Goal: Task Accomplishment & Management: Complete application form

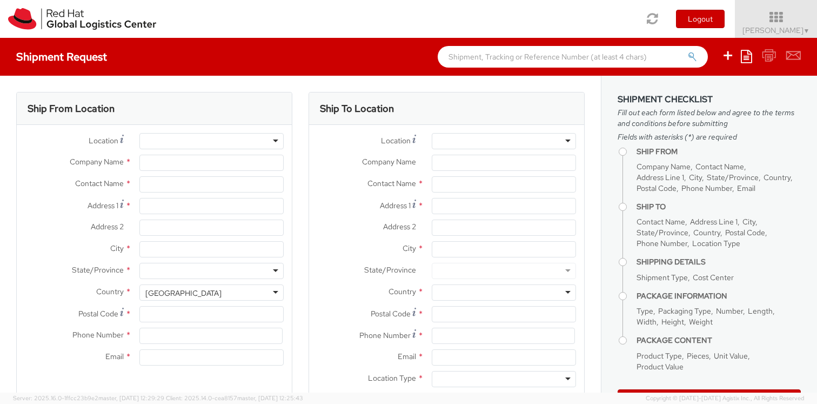
select select
type input "Red Hat, Inc."
type input "[PERSON_NAME]"
type input "[STREET_ADDRESS]"
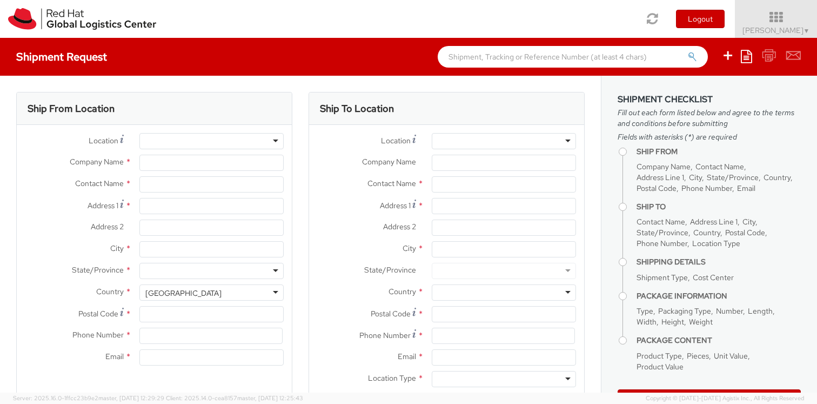
type input "RALEIGH"
type input "27601"
type input "19197544962"
type input "[EMAIL_ADDRESS][DOMAIN_NAME]"
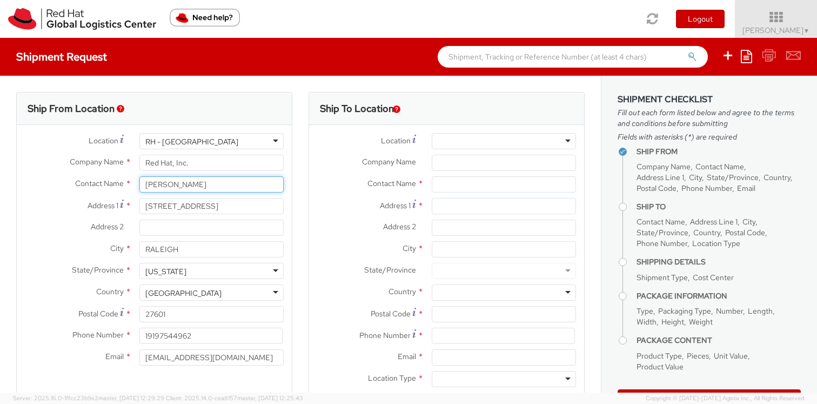
click at [160, 189] on input "[PERSON_NAME]" at bounding box center [211, 184] width 144 height 16
paste input "[PERSON_NAME]"
type input "[PERSON_NAME]"
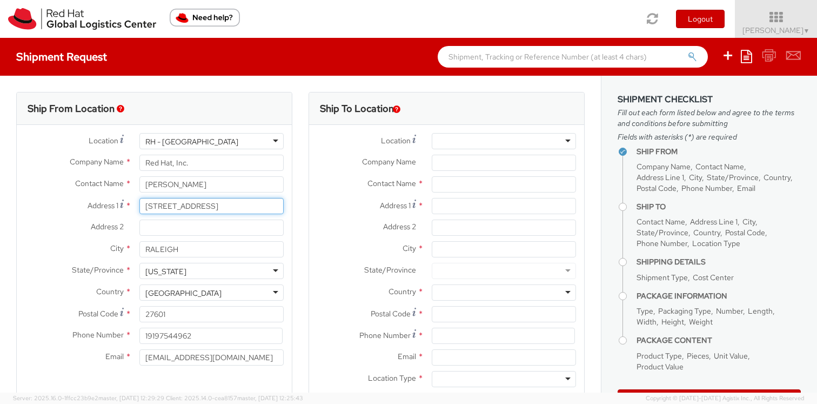
click at [167, 209] on input "[STREET_ADDRESS]" at bounding box center [211, 206] width 144 height 16
paste input "39434 Snickersville Tpke"
type input "39434 Snickersville Tpke"
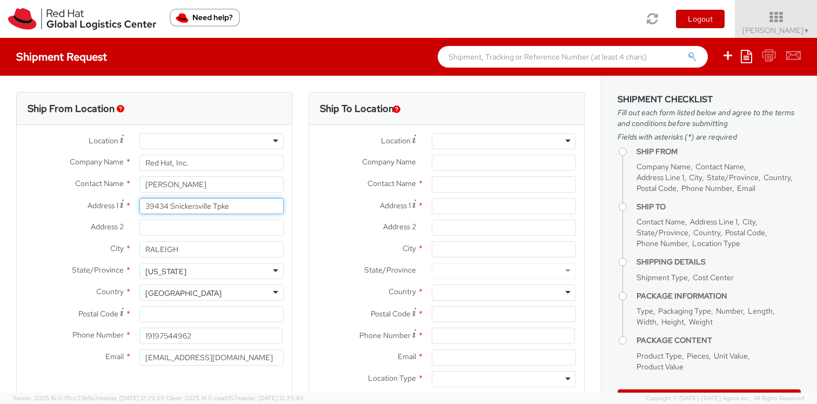
type input "39434 Snickersville Tpke"
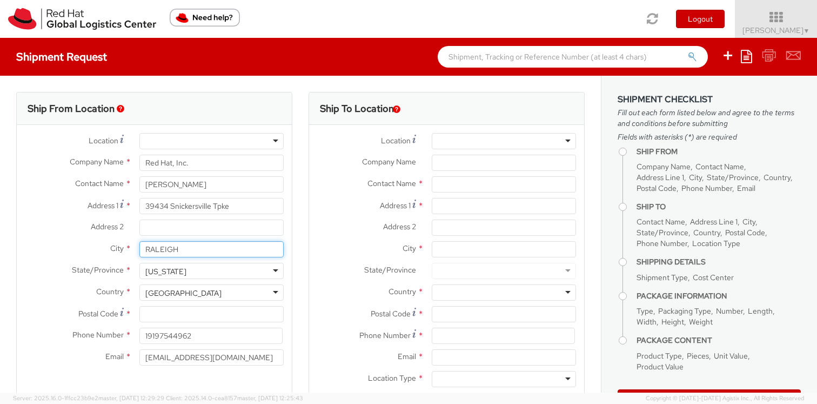
click at [176, 250] on input "RALEIGH" at bounding box center [211, 249] width 144 height 16
paste input "[GEOGRAPHIC_DATA]"
type input "[GEOGRAPHIC_DATA]"
click at [186, 266] on div "[US_STATE]" at bounding box center [165, 271] width 41 height 11
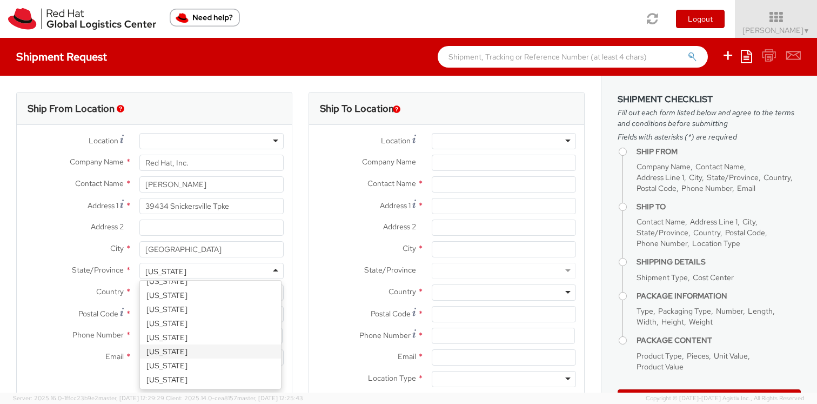
scroll to position [684, 0]
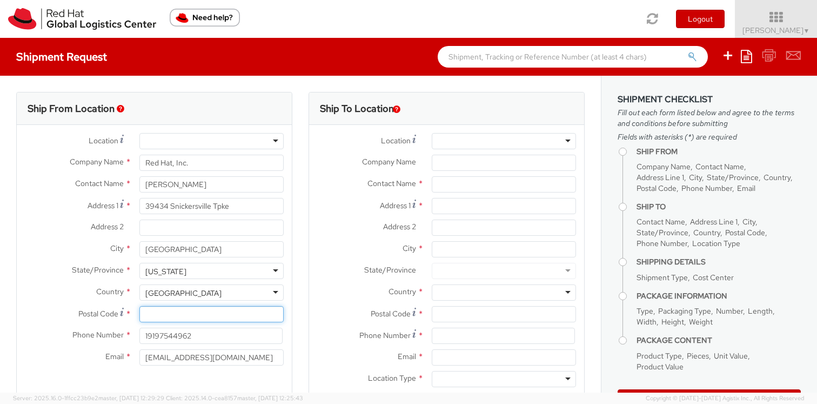
click at [158, 309] on input "Postal Code *" at bounding box center [211, 314] width 144 height 16
paste input "20117"
type input "20117"
click at [165, 335] on input "19197544962" at bounding box center [210, 335] width 143 height 16
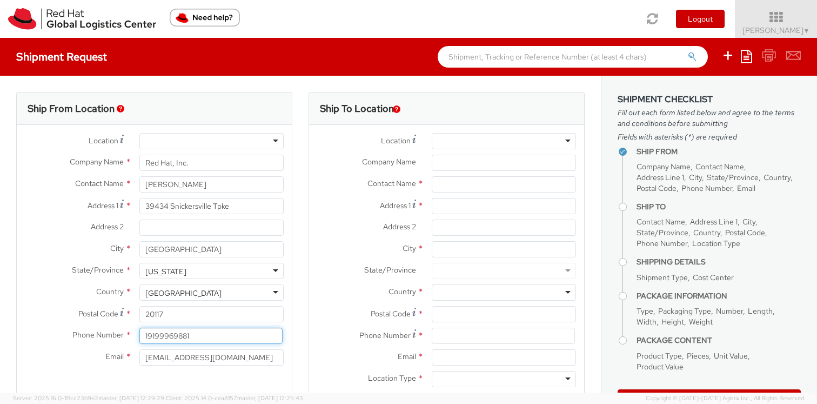
type input "19199969881"
click at [462, 140] on div at bounding box center [504, 141] width 144 height 16
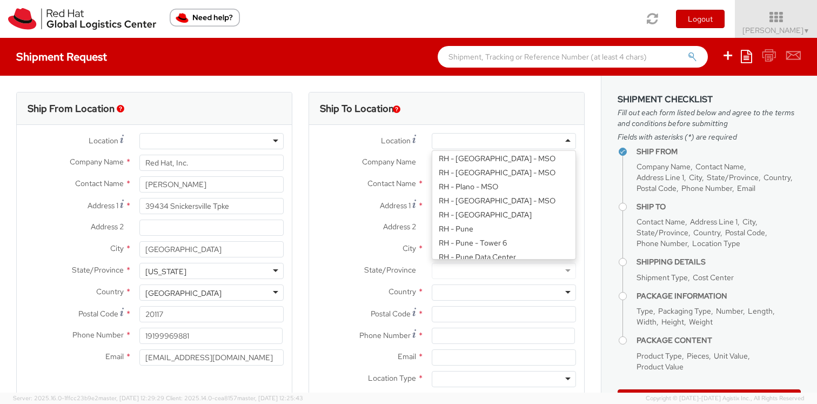
scroll to position [1409, 0]
type input "Red Hat, Inc."
type input "[STREET_ADDRESS]"
type input "RALEIGH"
type input "27601"
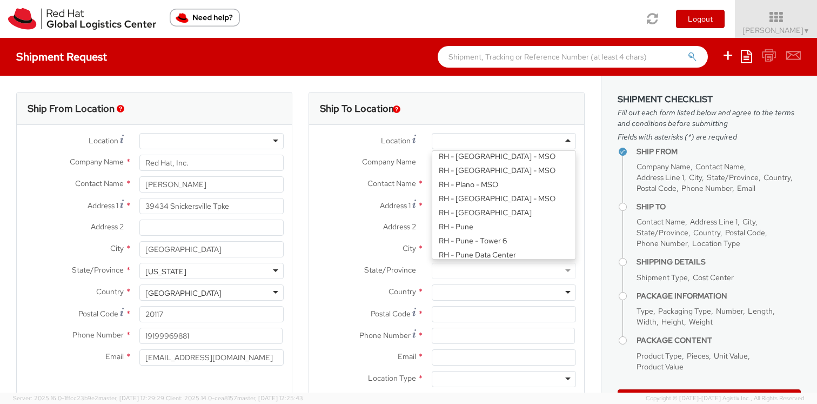
type input "[PHONE_NUMBER]"
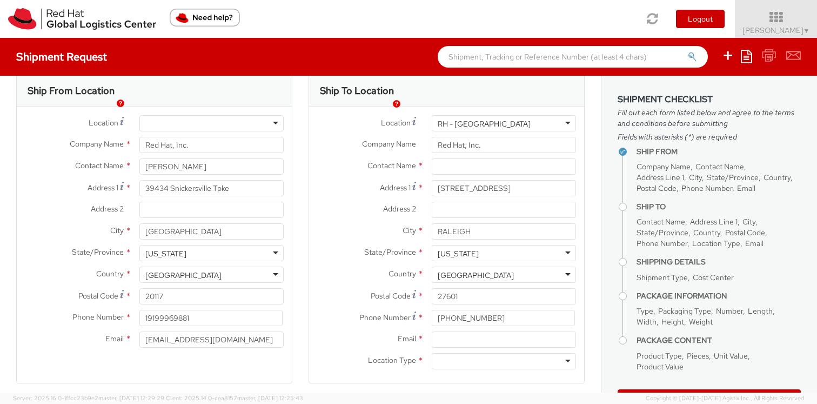
scroll to position [43, 0]
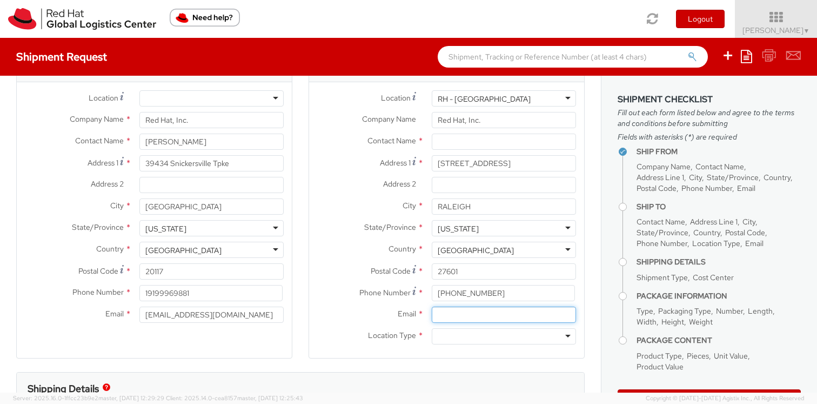
click at [468, 316] on input "Email *" at bounding box center [504, 314] width 144 height 16
type input "[EMAIL_ADDRESS][DOMAIN_NAME]"
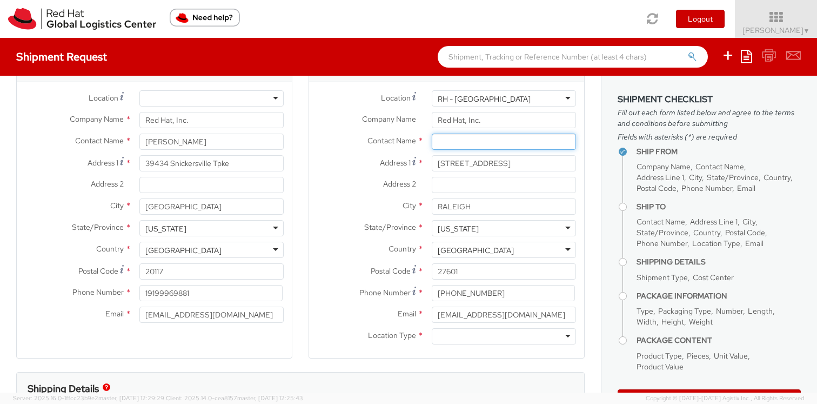
click at [464, 141] on input "text" at bounding box center [504, 141] width 144 height 16
paste input "ATTN: Red Hat IT - Endpoint Systems"
type input "ATTN: Red Hat IT - Endpoint Systems"
click at [444, 339] on div at bounding box center [504, 336] width 144 height 16
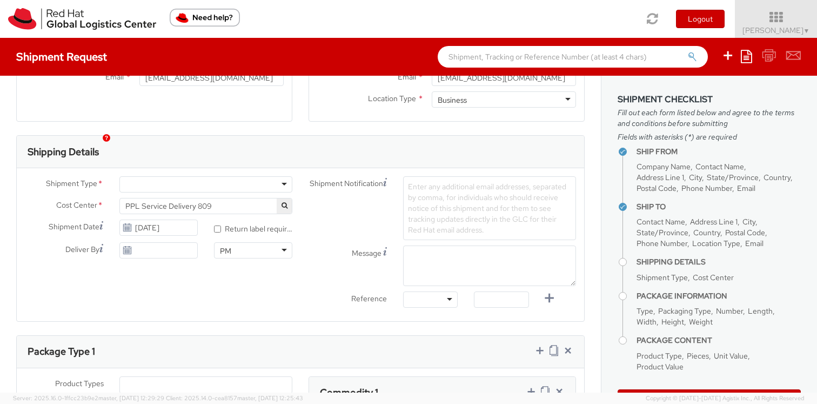
scroll to position [320, 0]
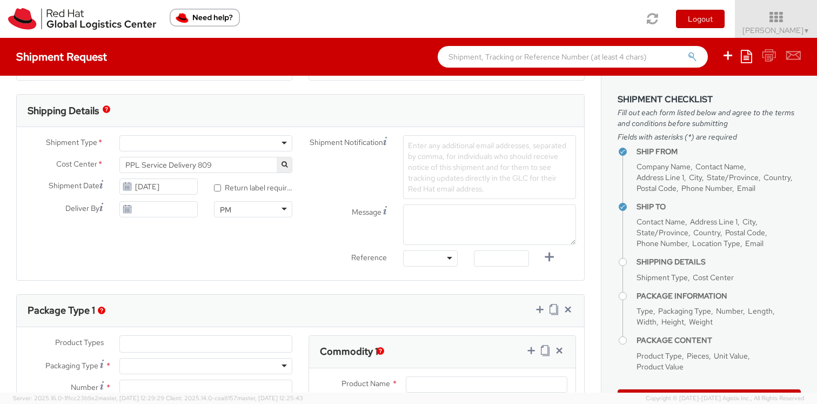
click at [143, 145] on div at bounding box center [205, 143] width 173 height 16
click at [226, 168] on span "PPL Service Delivery 809" at bounding box center [205, 165] width 161 height 10
click at [175, 184] on input "search" at bounding box center [204, 183] width 165 height 16
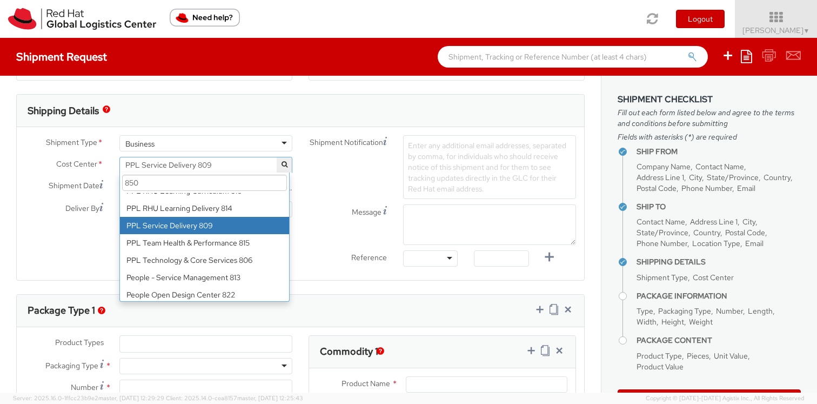
scroll to position [0, 0]
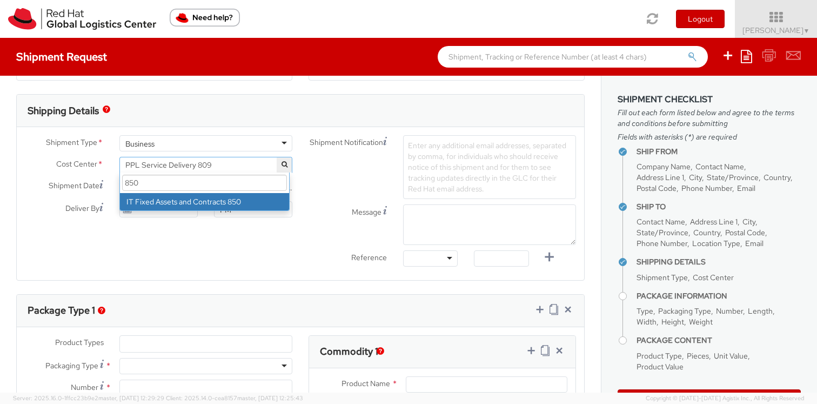
type input "850"
select select "850"
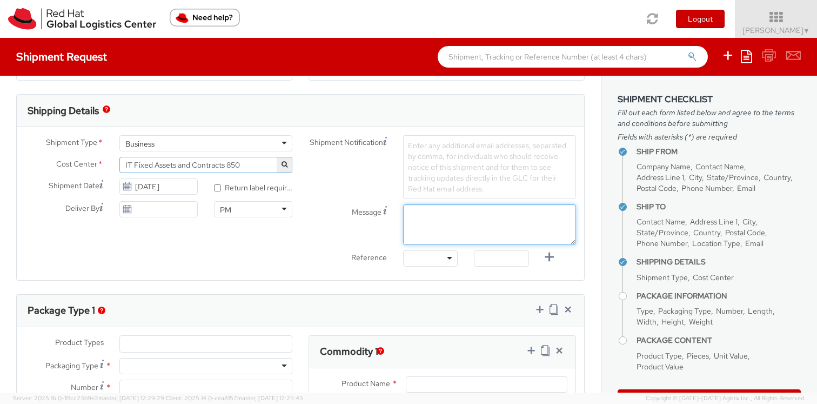
click at [417, 217] on textarea "Message" at bounding box center [489, 224] width 173 height 41
paste textarea "Requesting QR Code for Former Associate [Name] to return laptop. Please send th…"
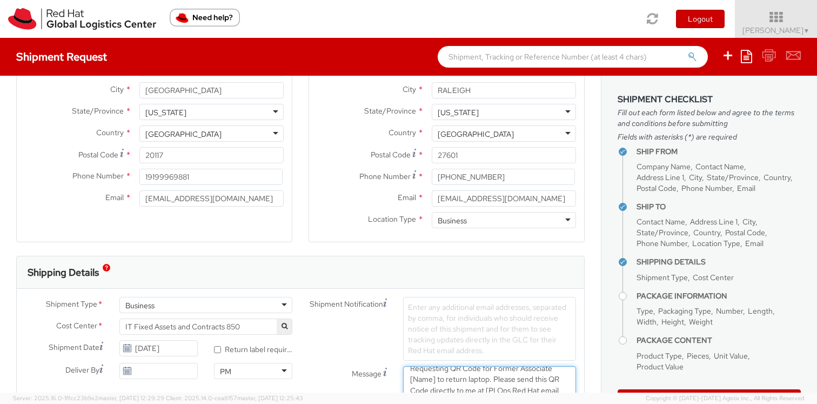
scroll to position [96, 0]
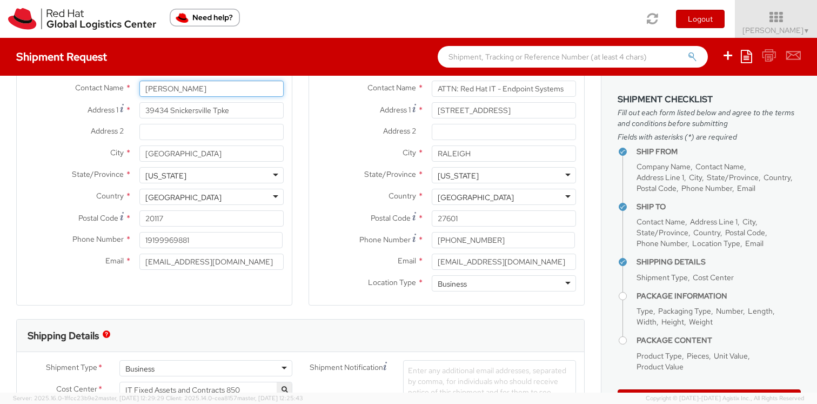
click at [166, 89] on input "[PERSON_NAME]" at bounding box center [211, 89] width 144 height 16
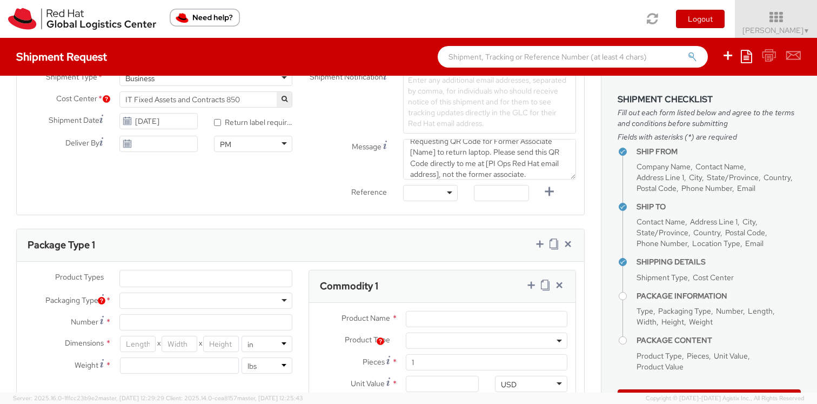
scroll to position [323, 0]
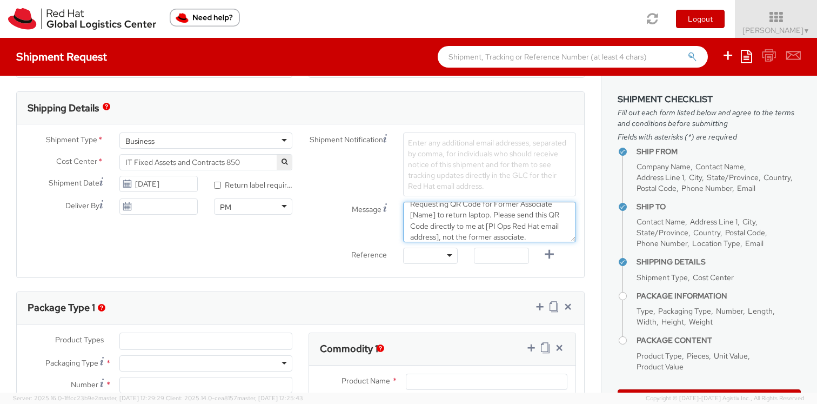
drag, startPoint x: 431, startPoint y: 216, endPoint x: 405, endPoint y: 217, distance: 25.4
click at [405, 217] on textarea "Requesting QR Code for Former Associate [Name] to return laptop. Please send th…" at bounding box center [489, 222] width 173 height 41
paste textarea "[PERSON_NAME]"
drag, startPoint x: 467, startPoint y: 236, endPoint x: 508, endPoint y: 231, distance: 41.9
click at [508, 231] on textarea "Requesting QR Code for Former Associate [PERSON_NAME] to return laptop. Please …" at bounding box center [489, 222] width 173 height 41
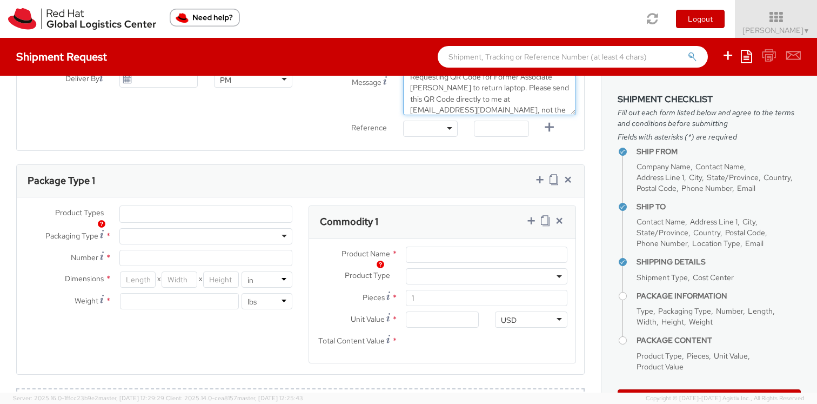
scroll to position [458, 0]
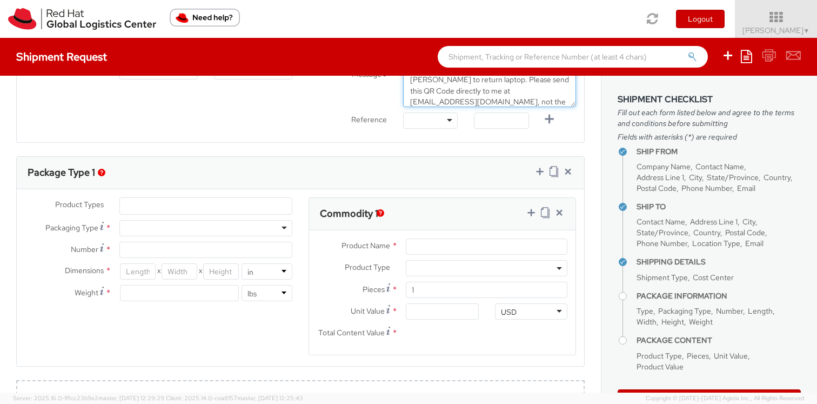
type textarea "Requesting QR Code for Former Associate [PERSON_NAME] to return laptop. Please …"
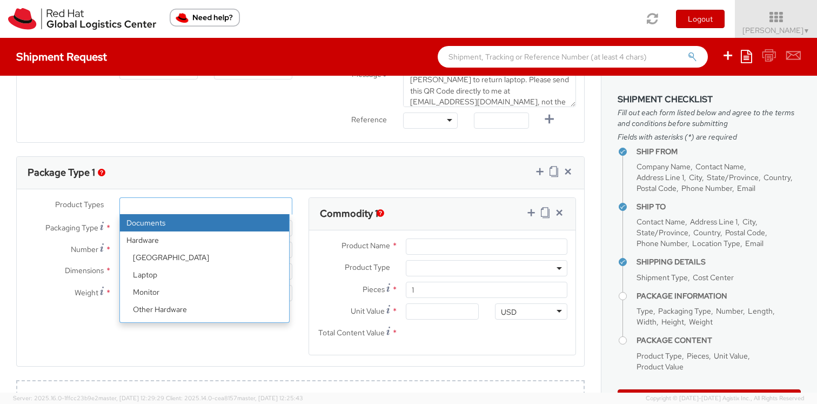
click at [147, 207] on ul at bounding box center [206, 206] width 172 height 16
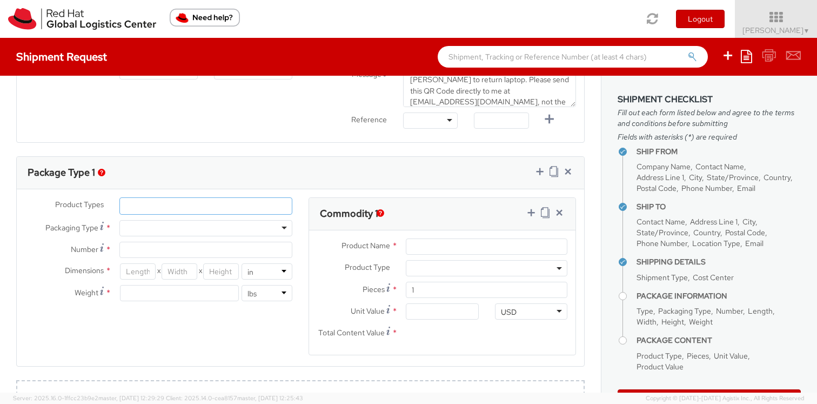
click at [147, 207] on ul at bounding box center [206, 206] width 172 height 16
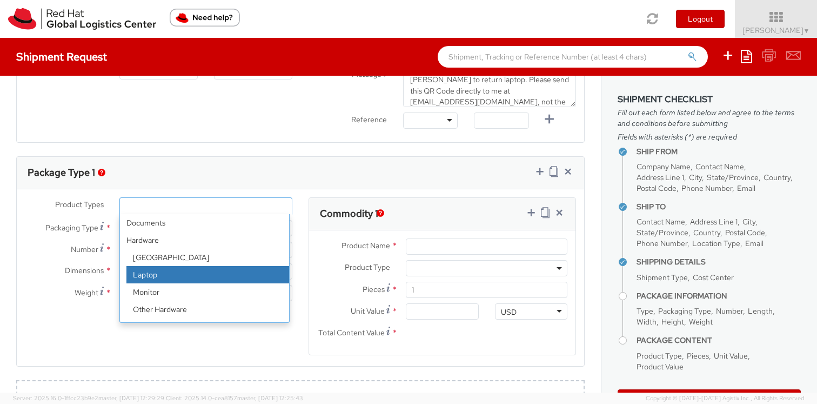
select select "LAPTOP"
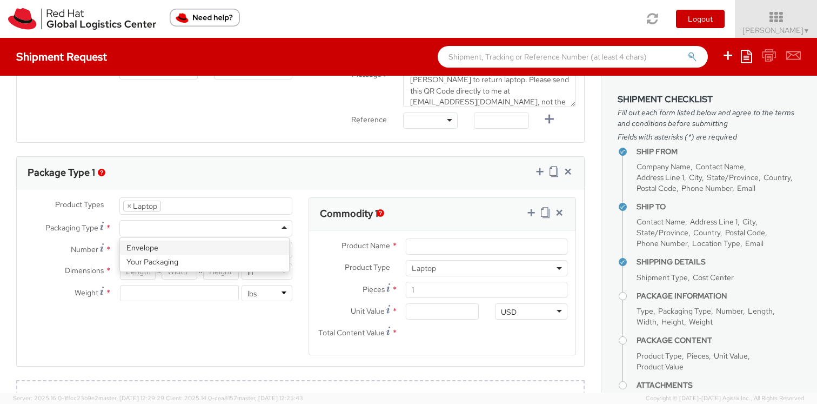
click at [153, 227] on div at bounding box center [205, 228] width 173 height 16
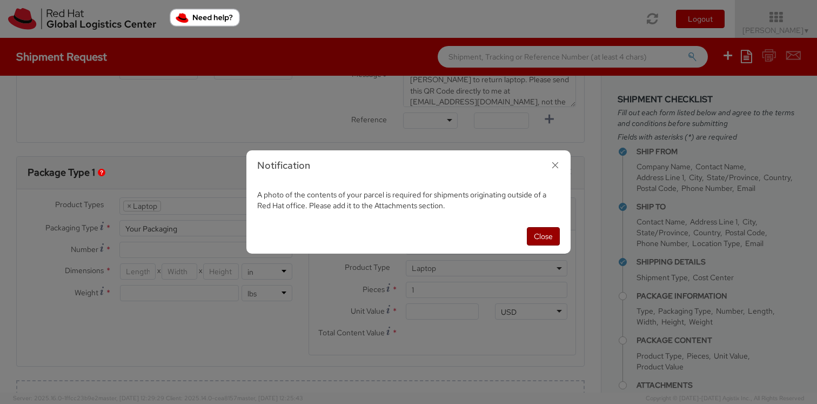
click at [535, 234] on button "Close" at bounding box center [543, 236] width 33 height 18
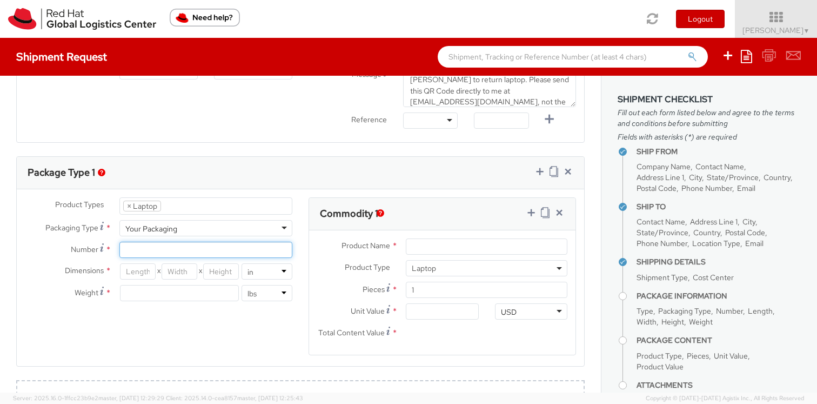
click at [169, 245] on input "Number *" at bounding box center [205, 250] width 173 height 16
type input "1"
click at [136, 273] on input "number" at bounding box center [138, 271] width 36 height 16
type input "18"
type input "12"
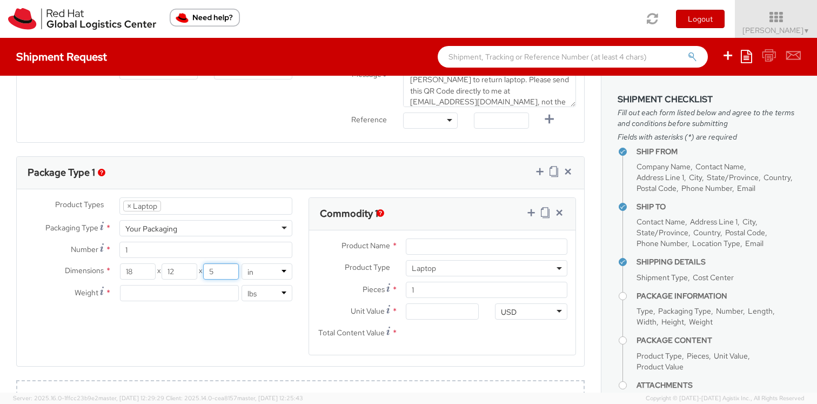
type input "5"
click at [135, 296] on input "number" at bounding box center [179, 293] width 119 height 16
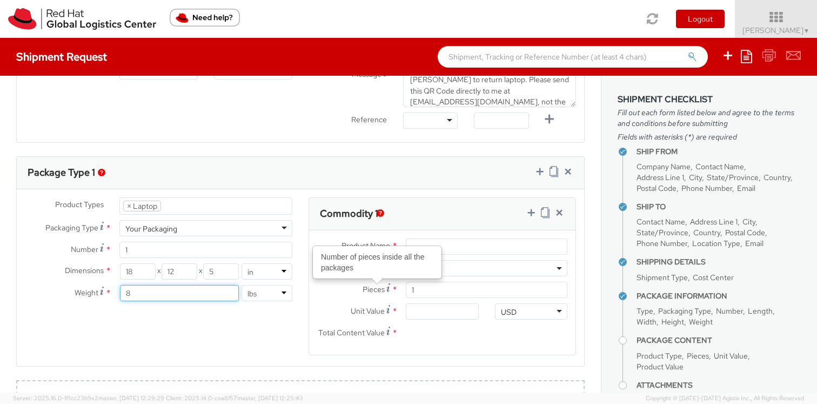
type input "8"
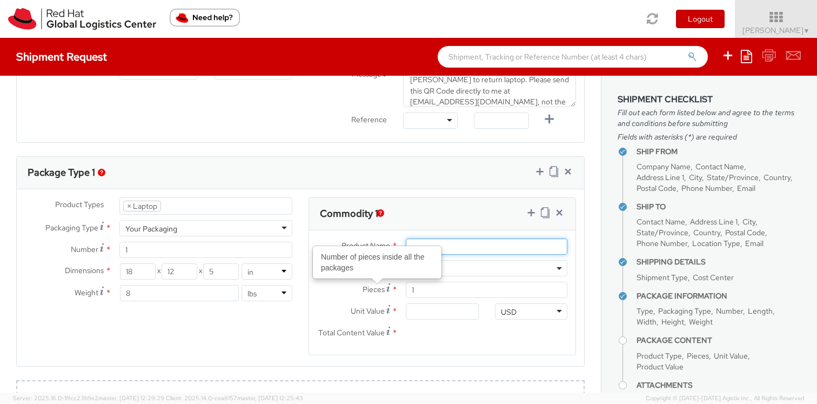
click at [451, 240] on input "Product Name *" at bounding box center [487, 246] width 162 height 16
type input "Laptop"
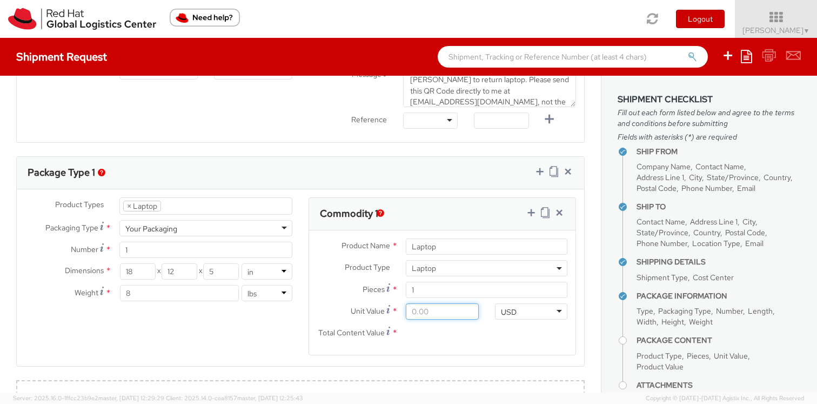
click at [410, 313] on input "Unit Value *" at bounding box center [442, 311] width 72 height 16
type input "700.00"
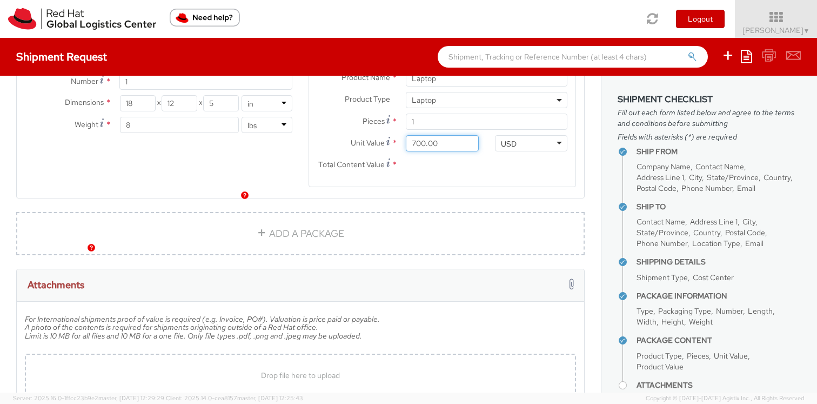
scroll to position [696, 0]
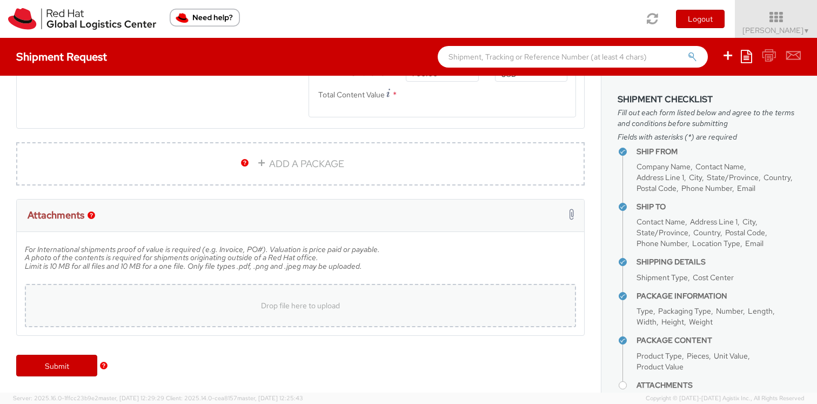
click at [284, 304] on span "Drop file here to upload" at bounding box center [300, 305] width 79 height 10
type input "C:\fakepath\Blank Image.png"
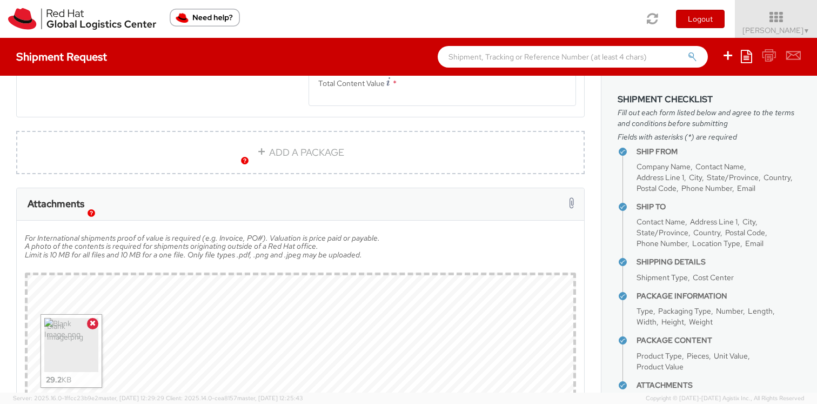
scroll to position [783, 0]
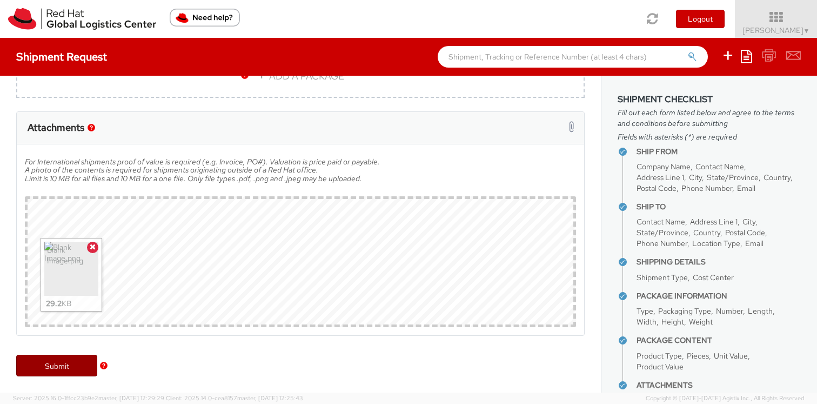
click at [52, 363] on link "Submit" at bounding box center [56, 365] width 81 height 22
